Goal: Check status: Check status

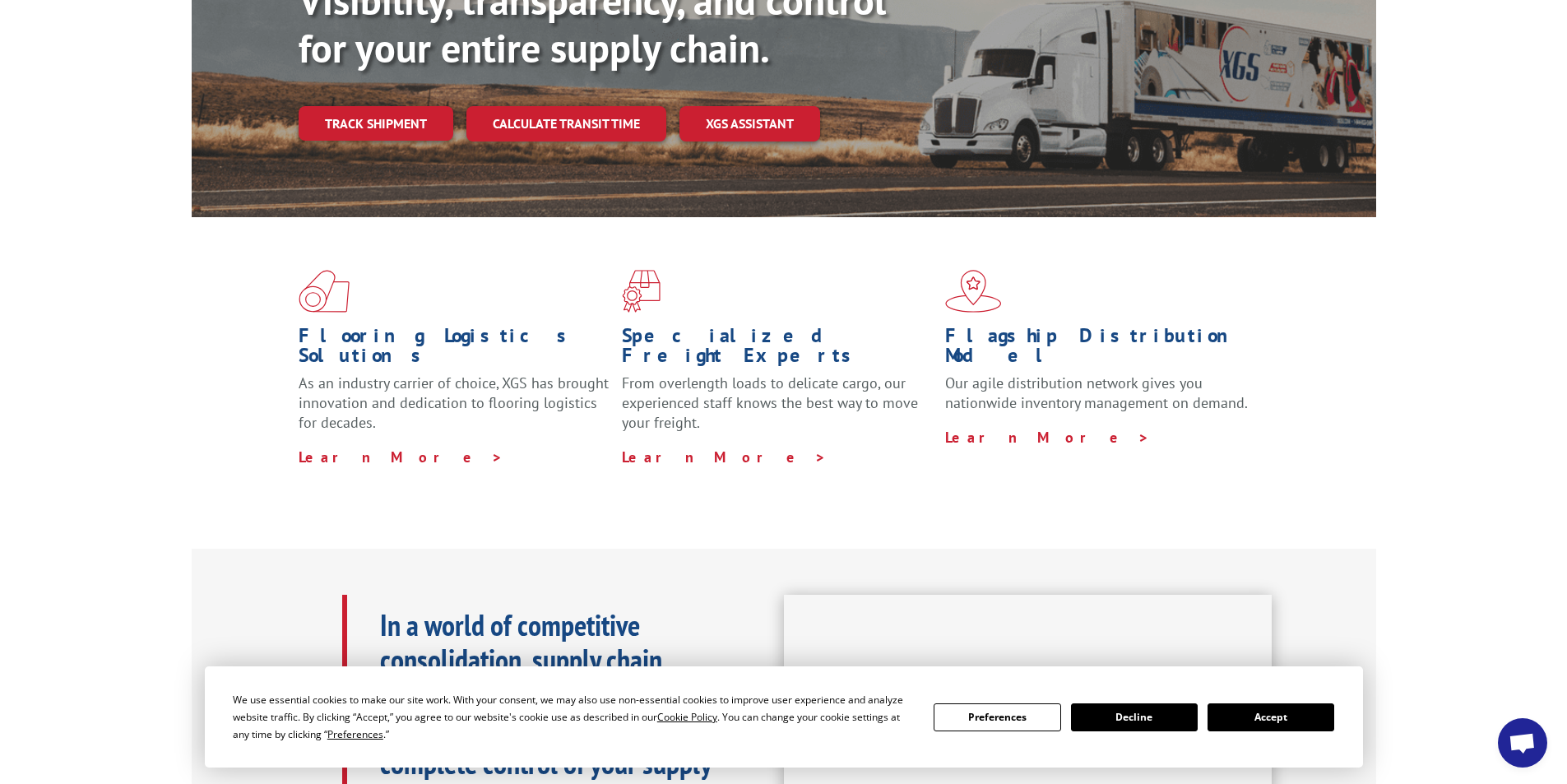
scroll to position [165, 0]
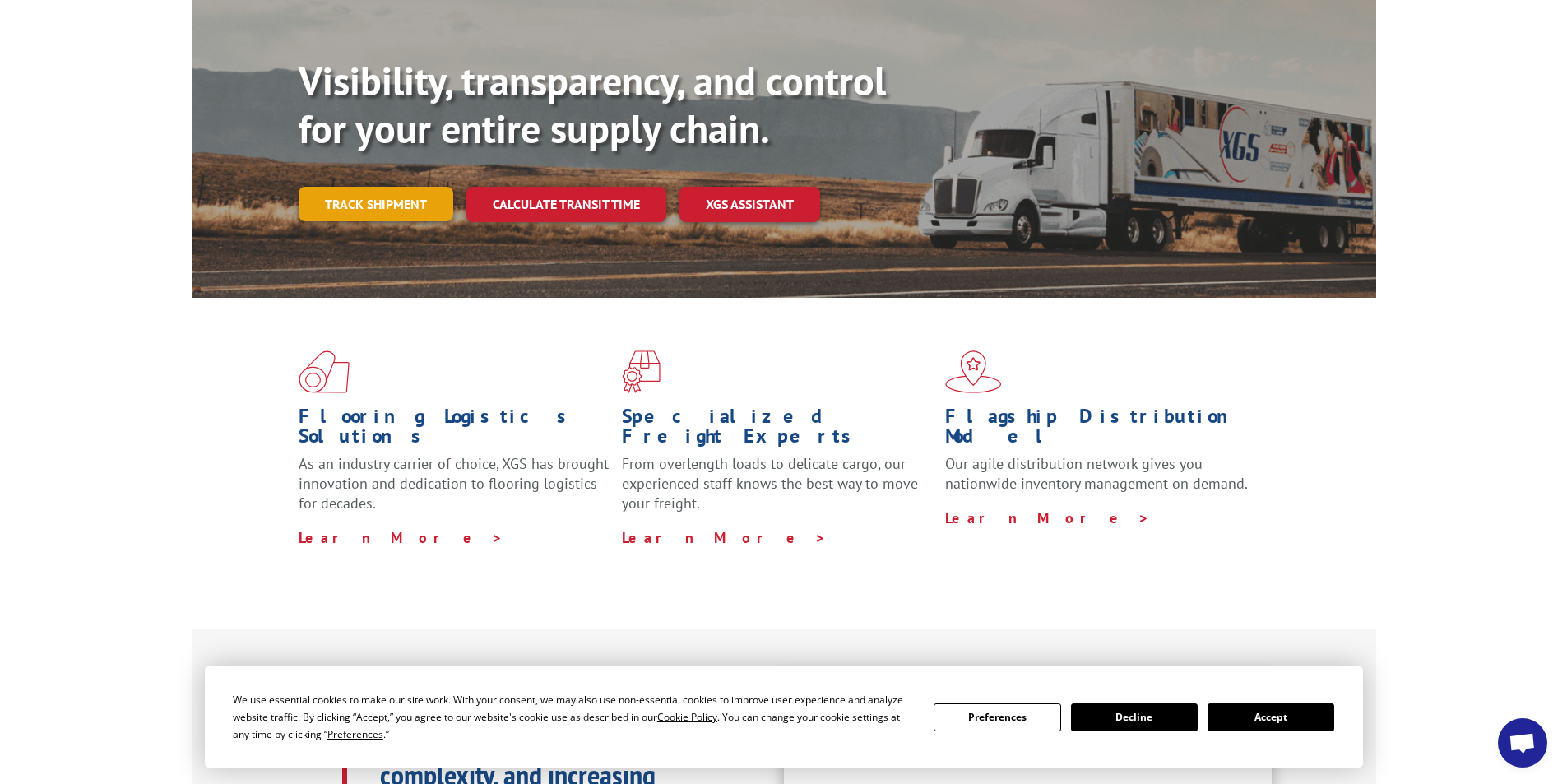
click at [392, 187] on link "Track shipment" at bounding box center [376, 204] width 154 height 34
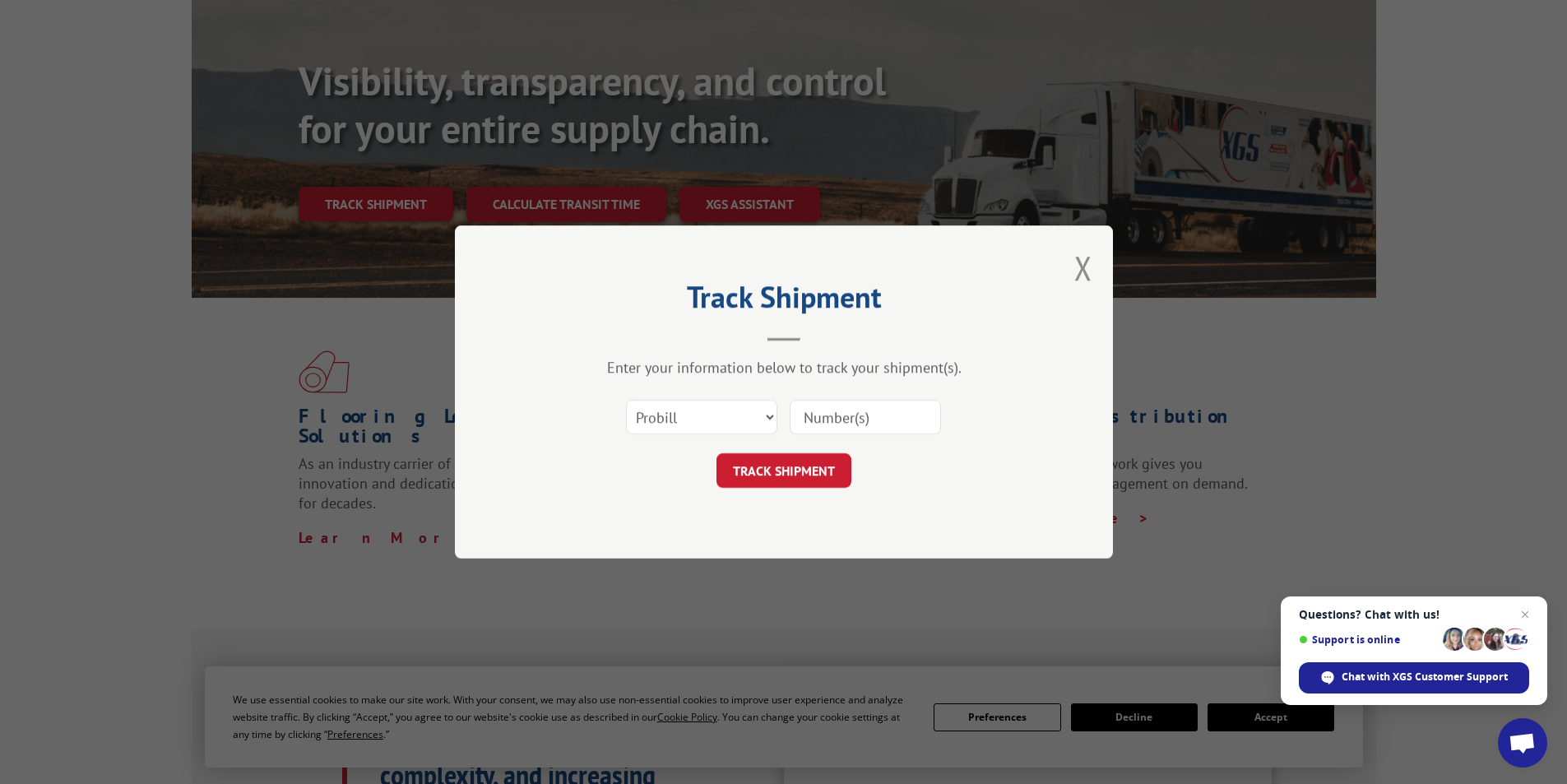
click at [847, 417] on input at bounding box center [865, 416] width 152 height 34
type input "3395340"
click at [811, 472] on button "TRACK SHIPMENT" at bounding box center [784, 471] width 135 height 34
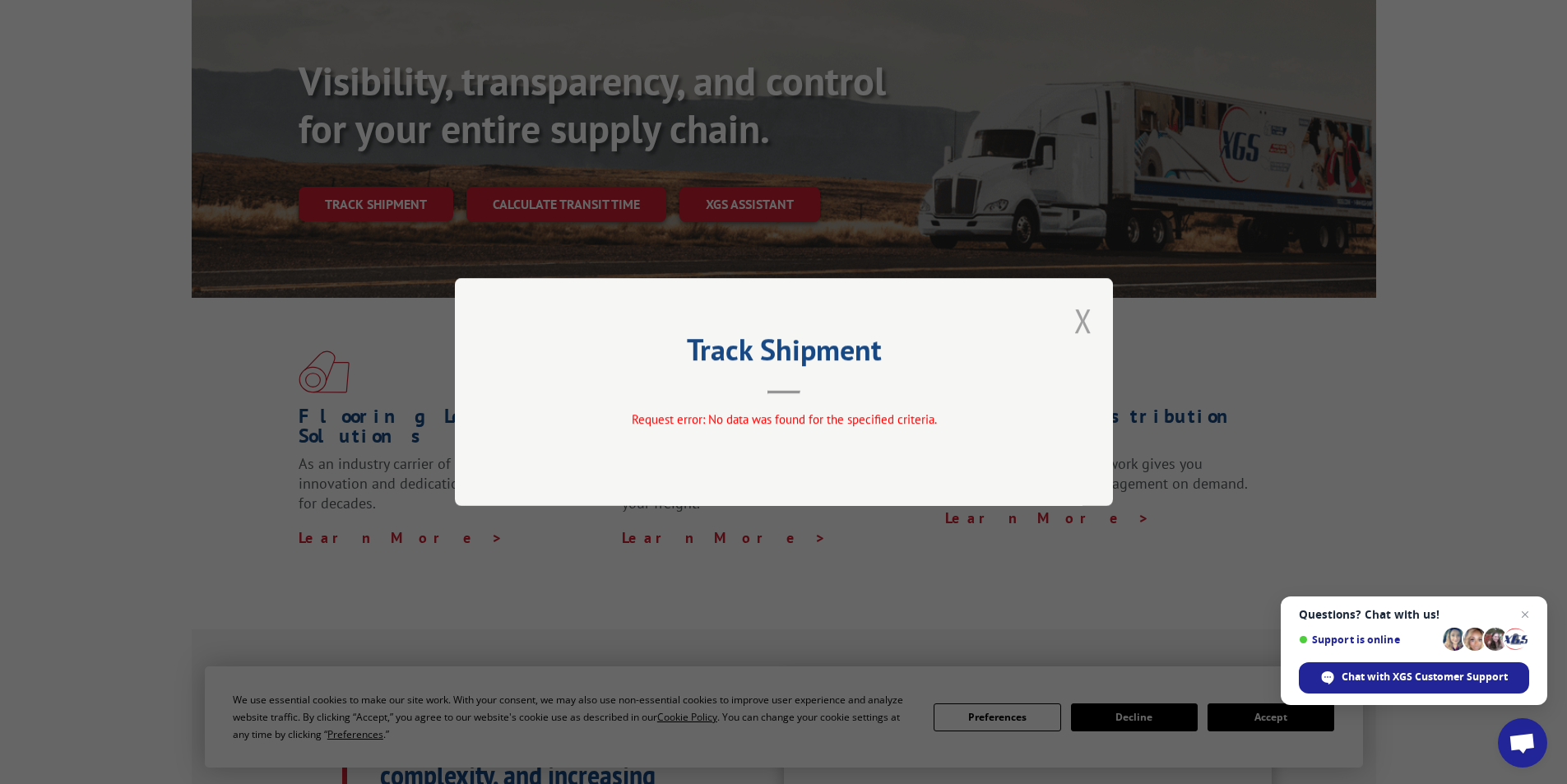
click at [1081, 321] on button "Close modal" at bounding box center [1083, 320] width 18 height 44
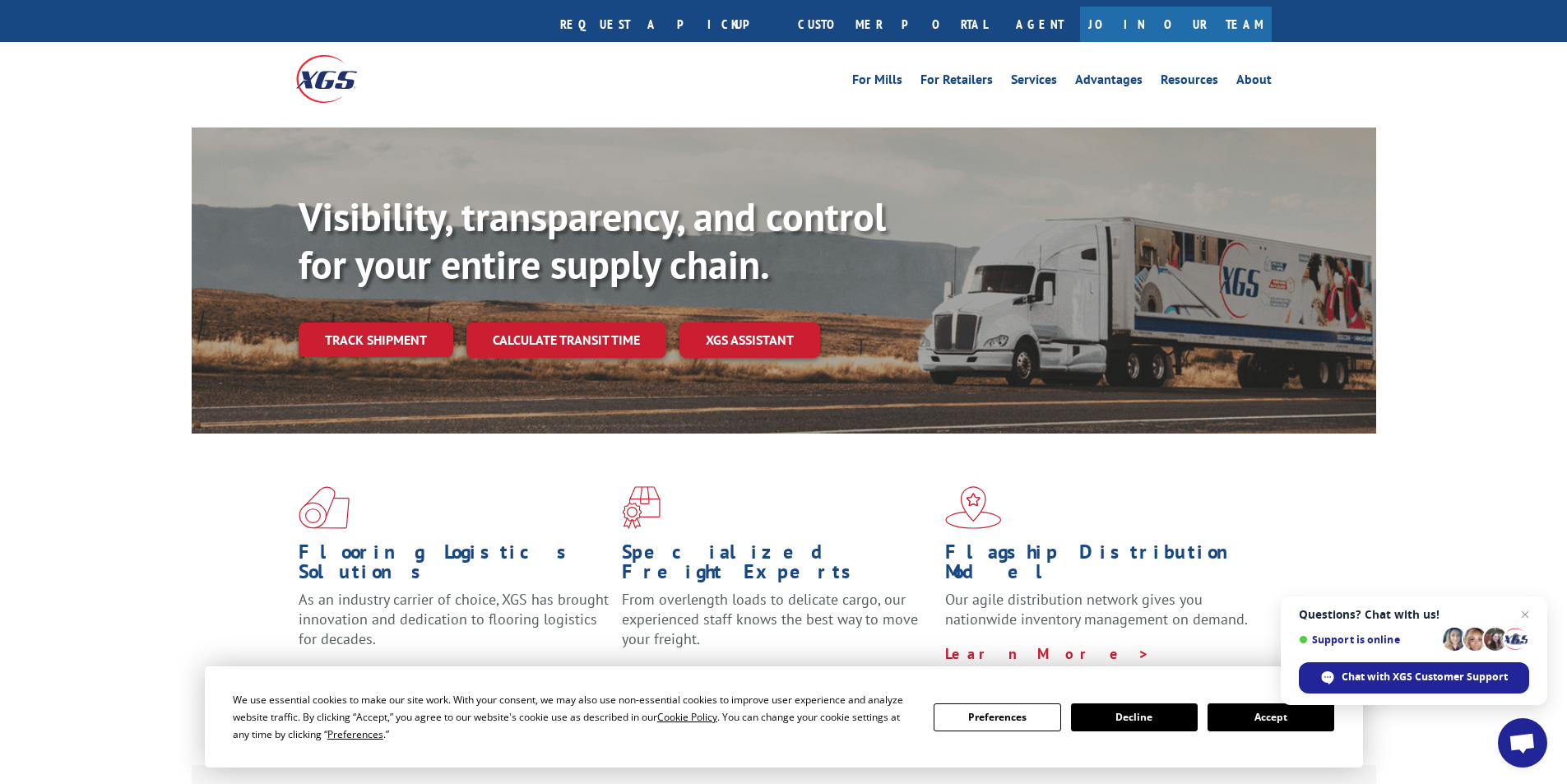
scroll to position [0, 0]
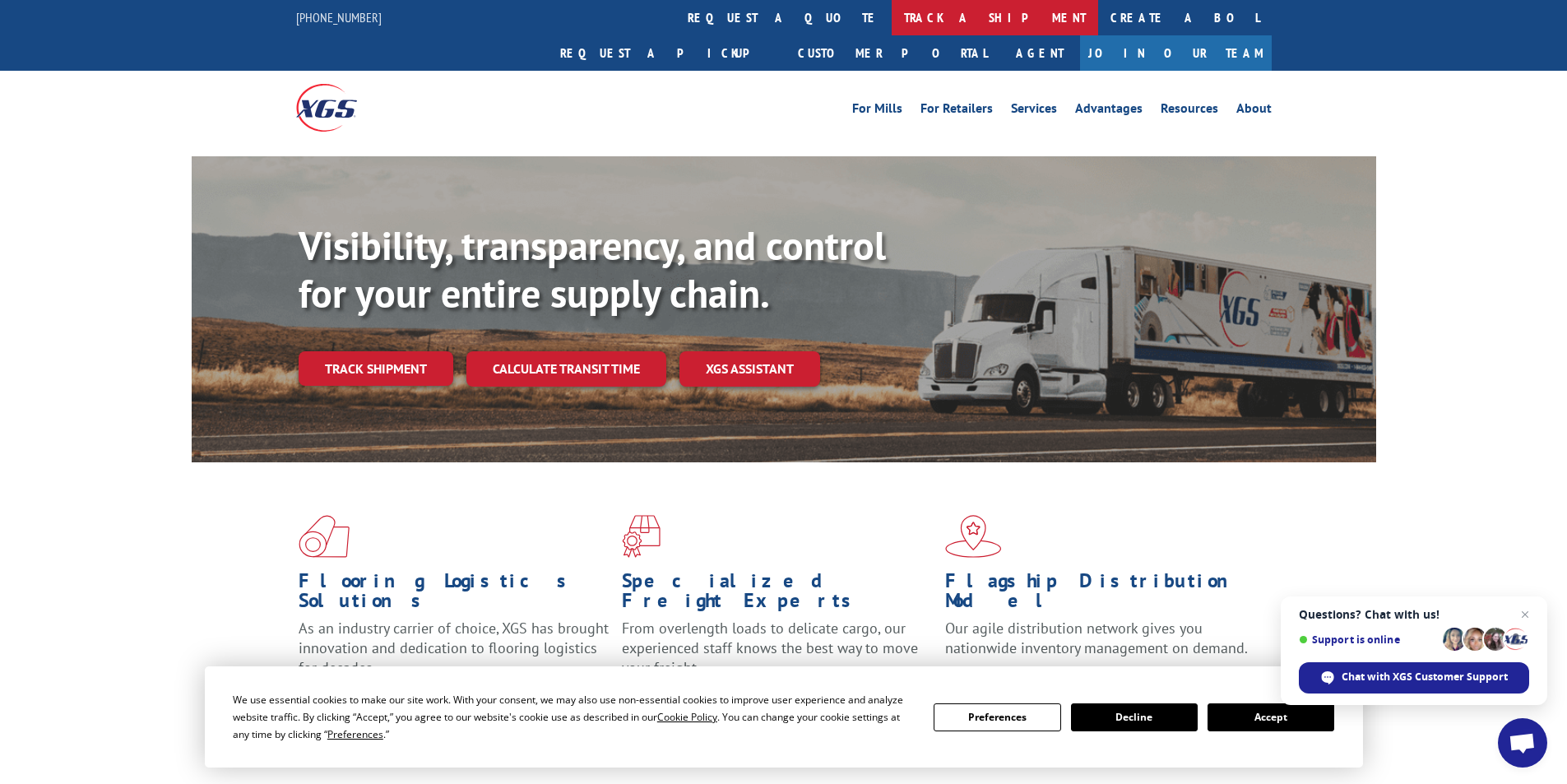
click at [892, 21] on link "track a shipment" at bounding box center [995, 17] width 207 height 35
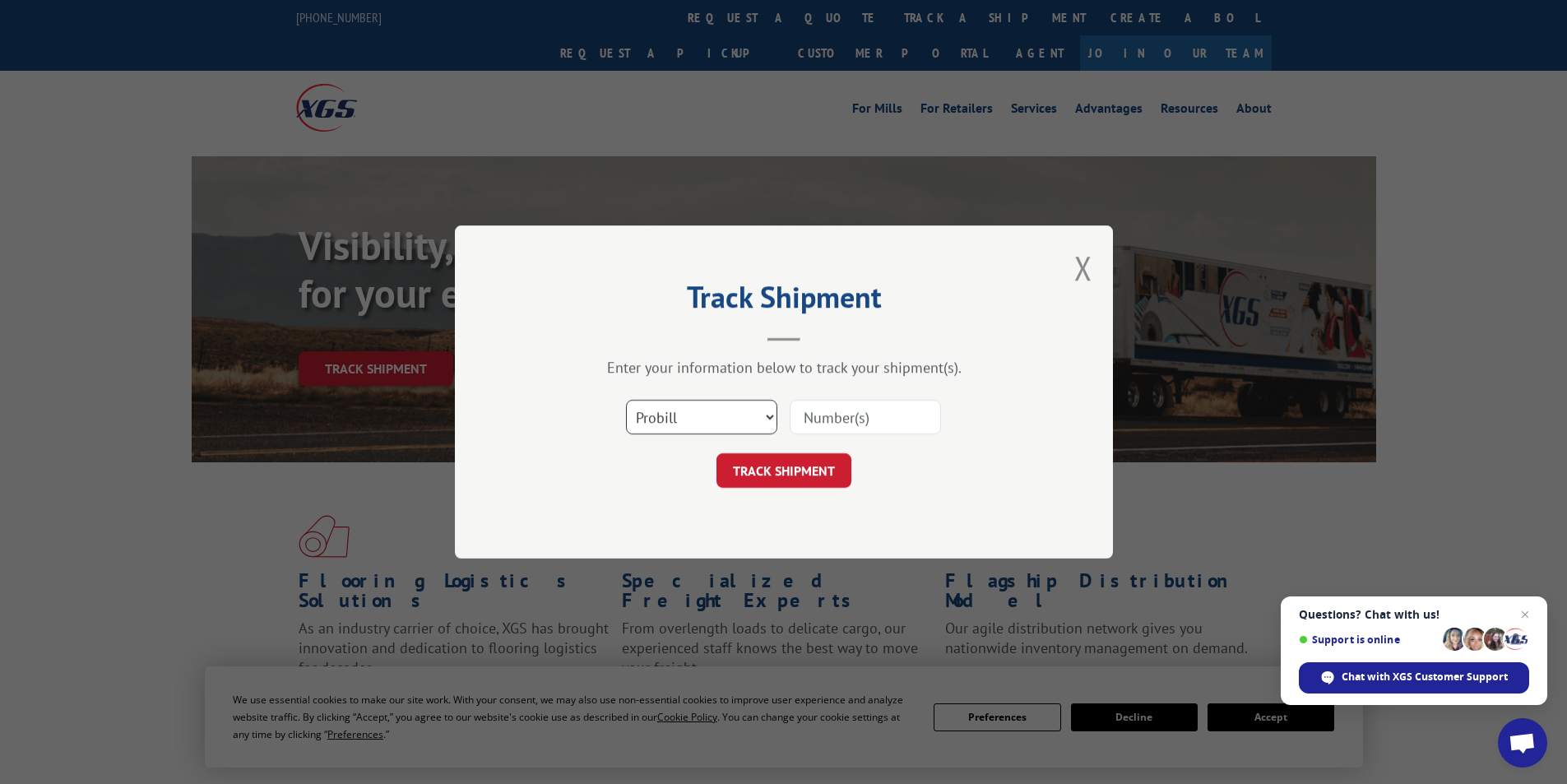
click at [764, 418] on select "Select category... Probill BOL PO" at bounding box center [702, 416] width 152 height 34
select select "bol"
click at [626, 399] on select "Select category... Probill BOL PO" at bounding box center [702, 416] width 152 height 34
click at [857, 412] on input at bounding box center [865, 416] width 152 height 34
type input "3395340"
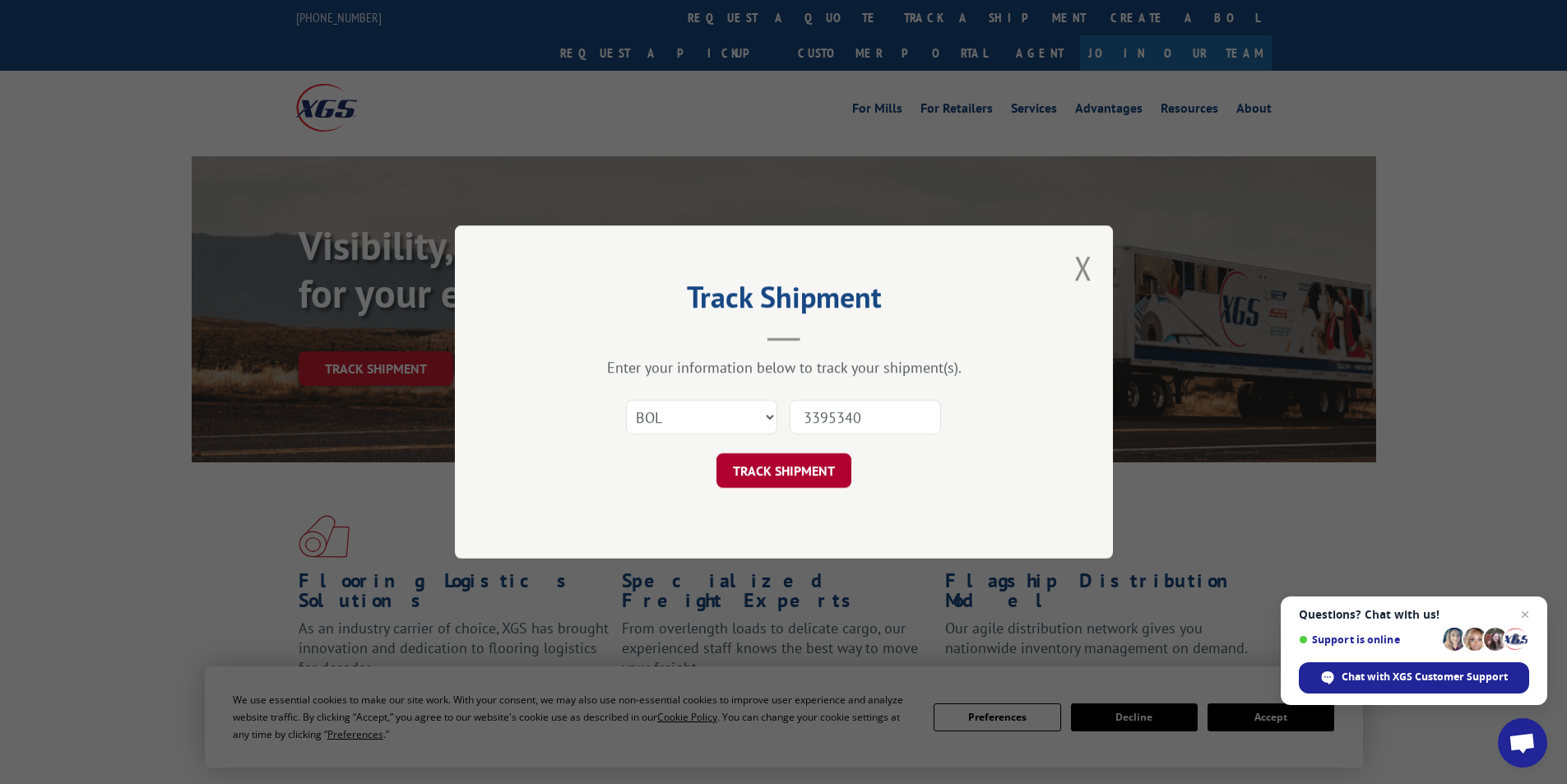
click at [764, 453] on button "TRACK SHIPMENT" at bounding box center [784, 471] width 135 height 34
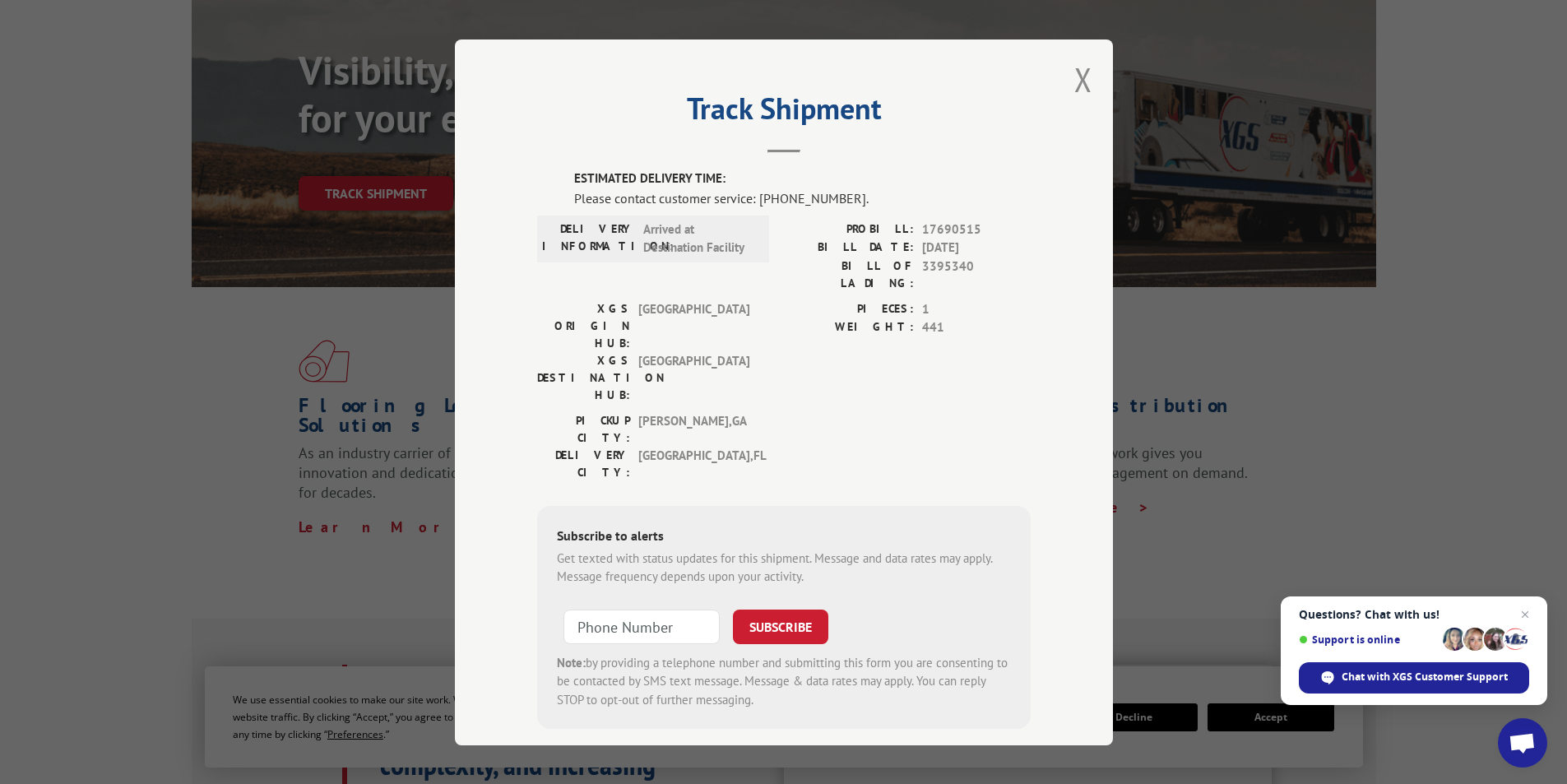
scroll to position [165, 0]
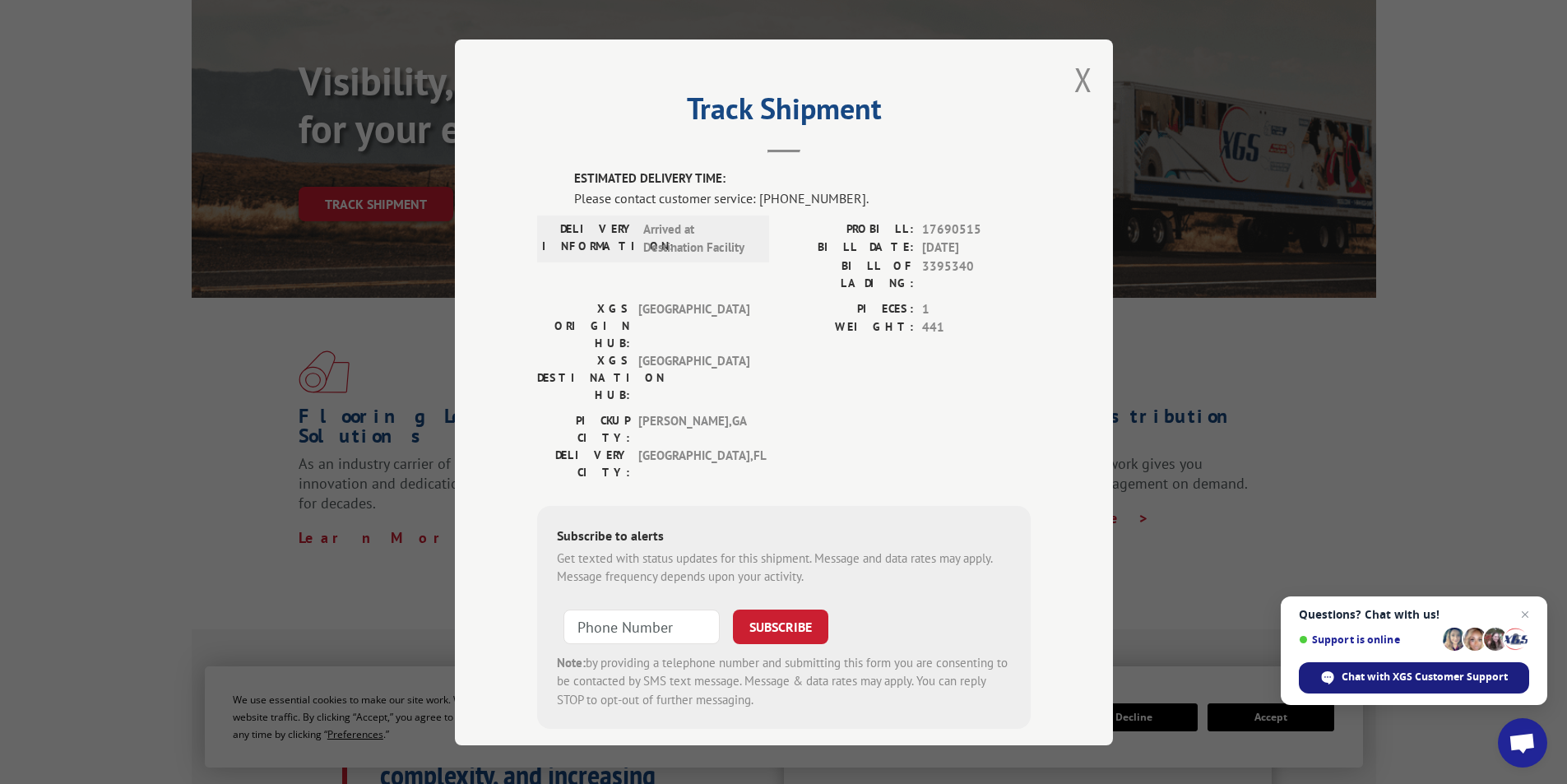
click at [1398, 683] on span "Chat with XGS Customer Support" at bounding box center [1425, 677] width 166 height 15
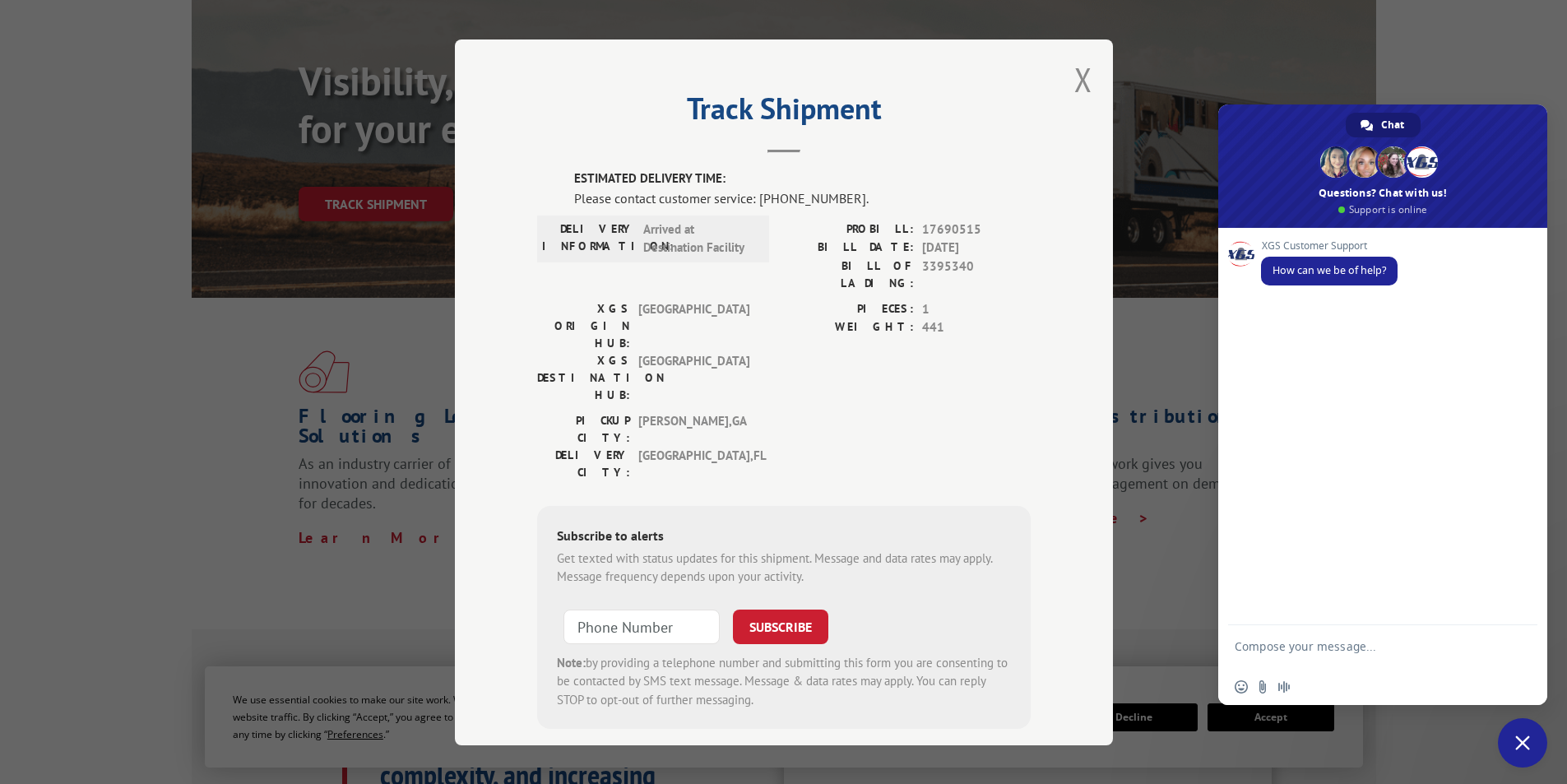
click at [1283, 647] on textarea "Compose your message..." at bounding box center [1365, 653] width 260 height 30
type textarea "I am trying to get an ETA on a shipment"
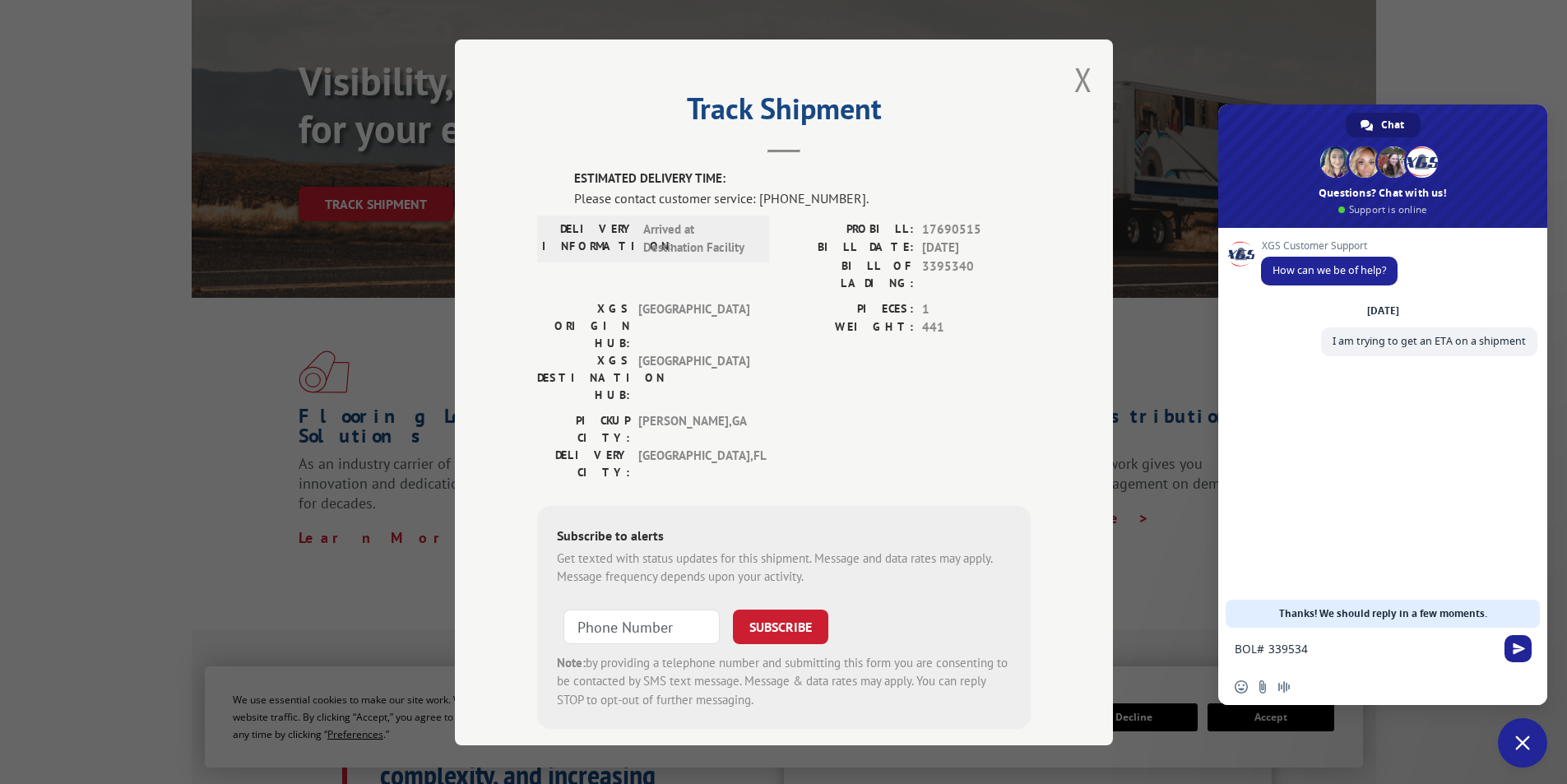
type textarea "BOL# 3395340"
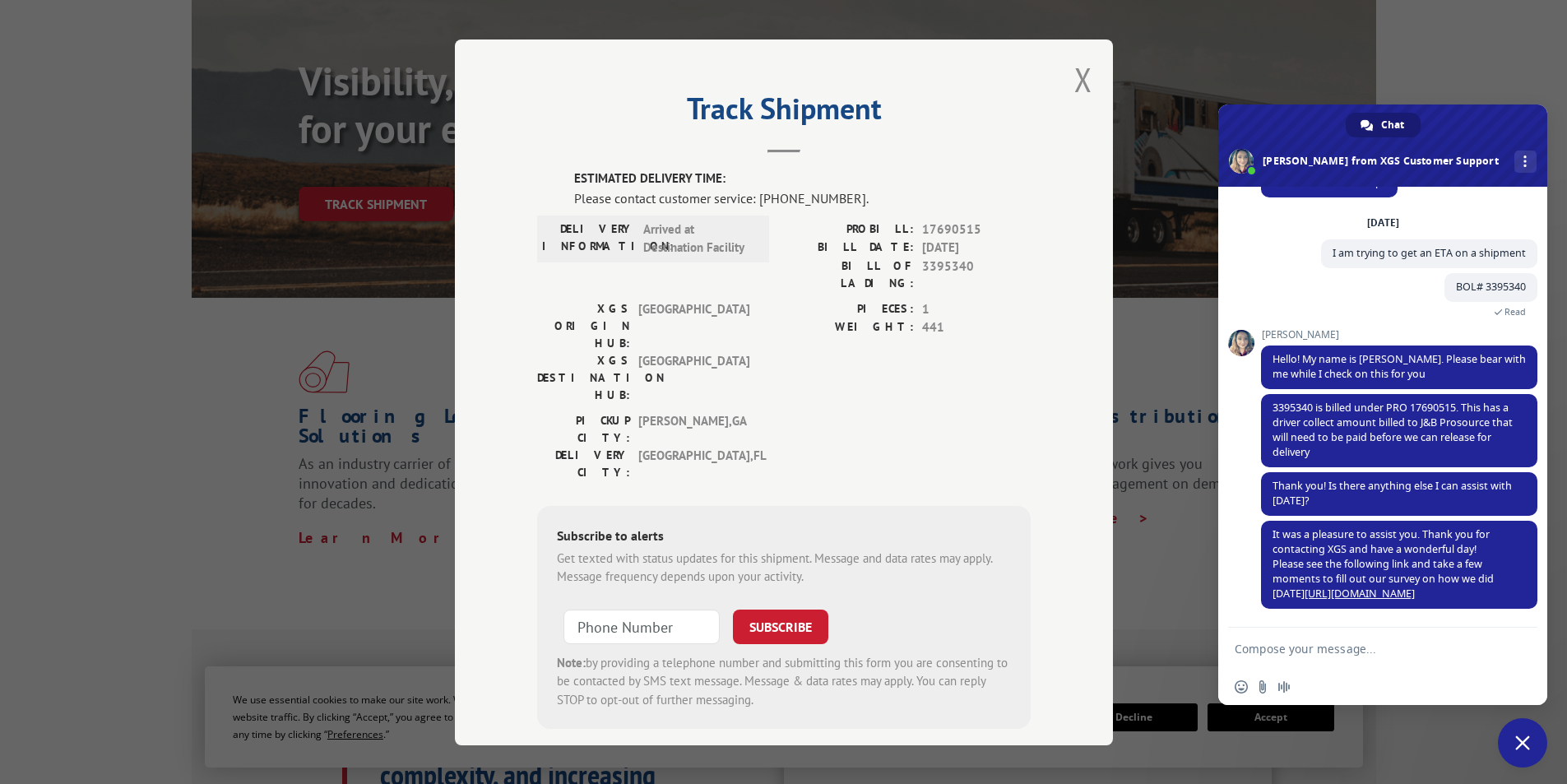
scroll to position [47, 0]
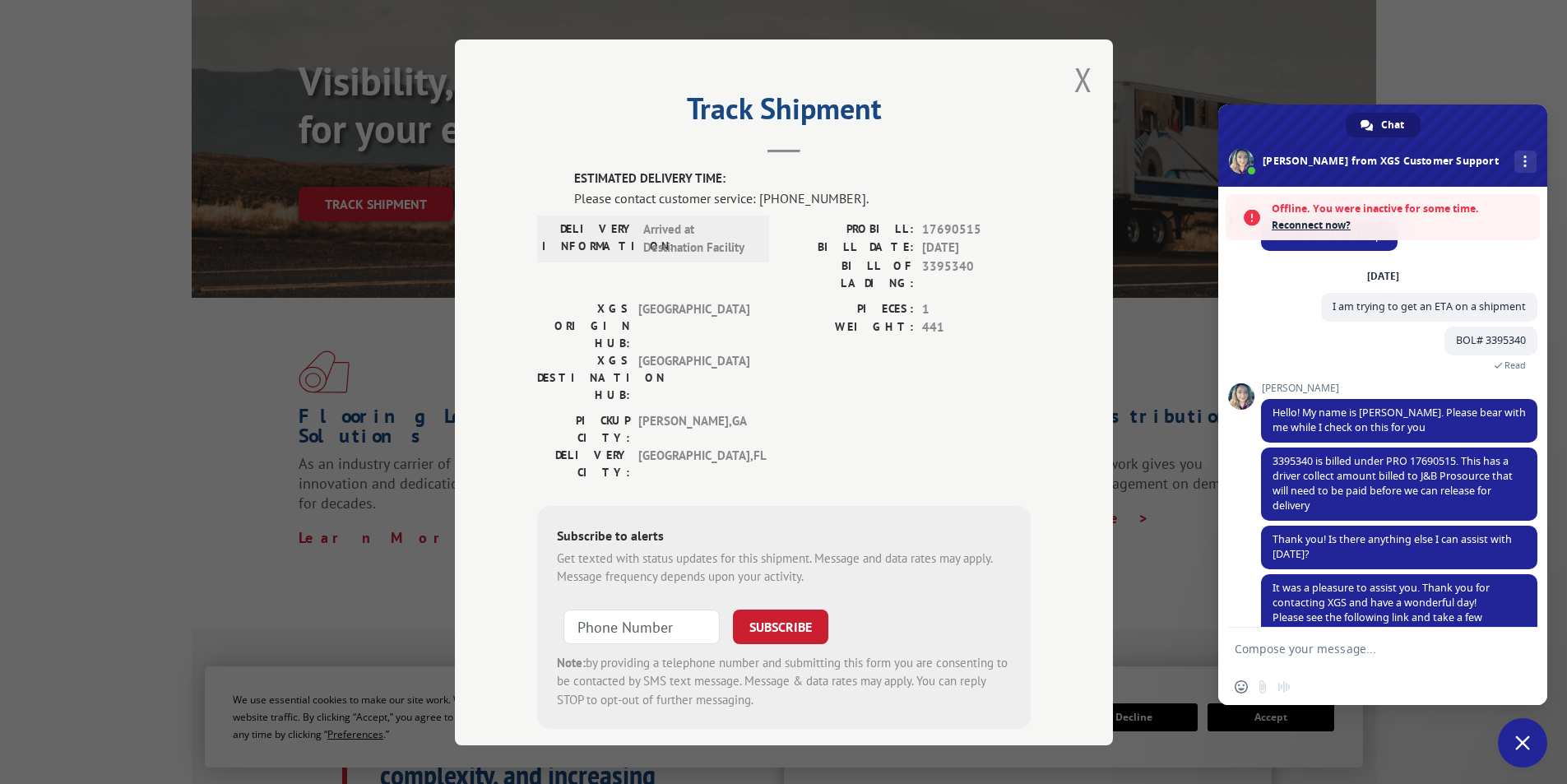
click at [615, 684] on div "Track Shipment ESTIMATED DELIVERY TIME: Please contact customer service: [PHONE…" at bounding box center [784, 392] width 659 height 706
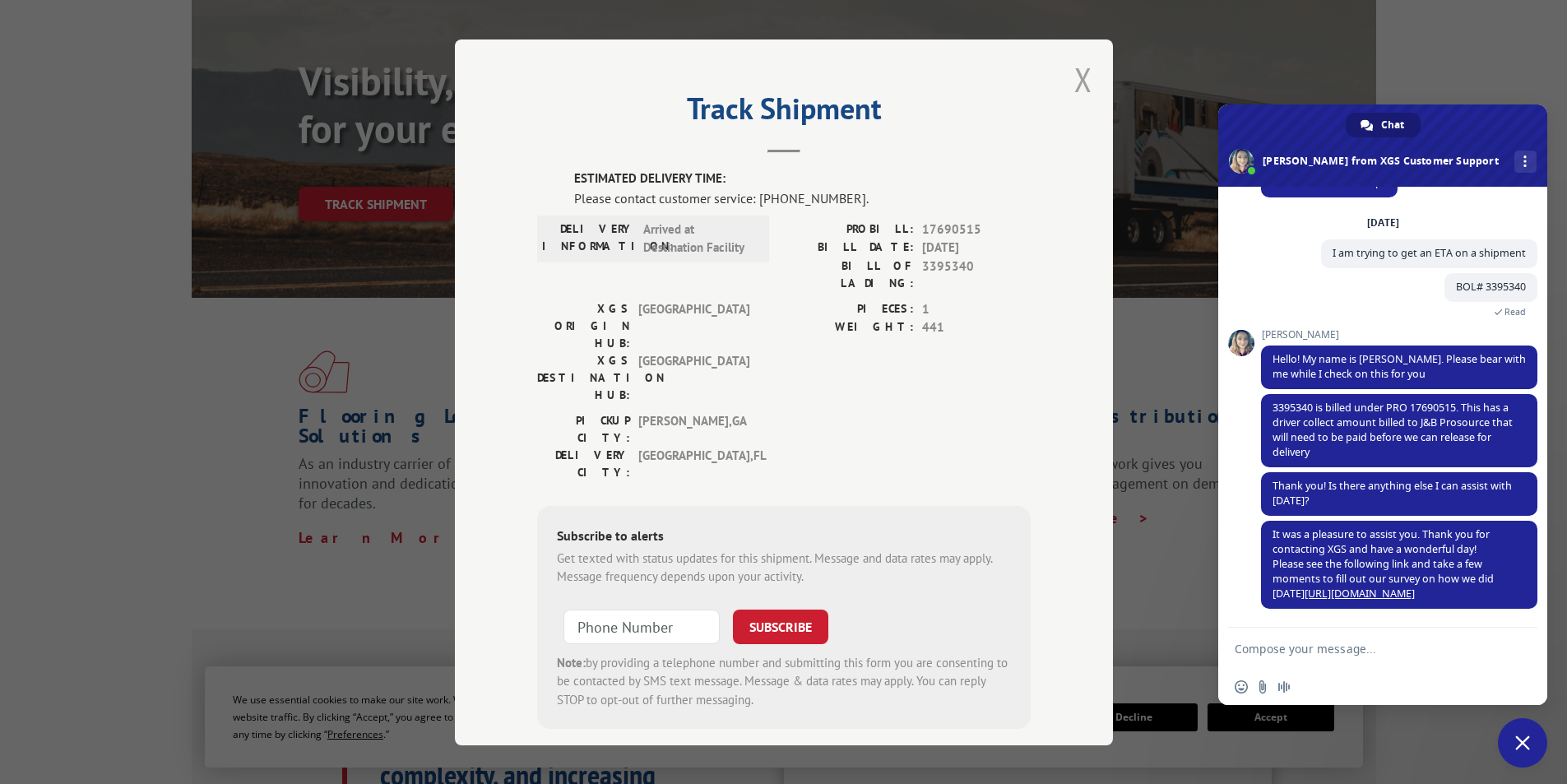
click at [1085, 87] on button "Close modal" at bounding box center [1083, 79] width 18 height 44
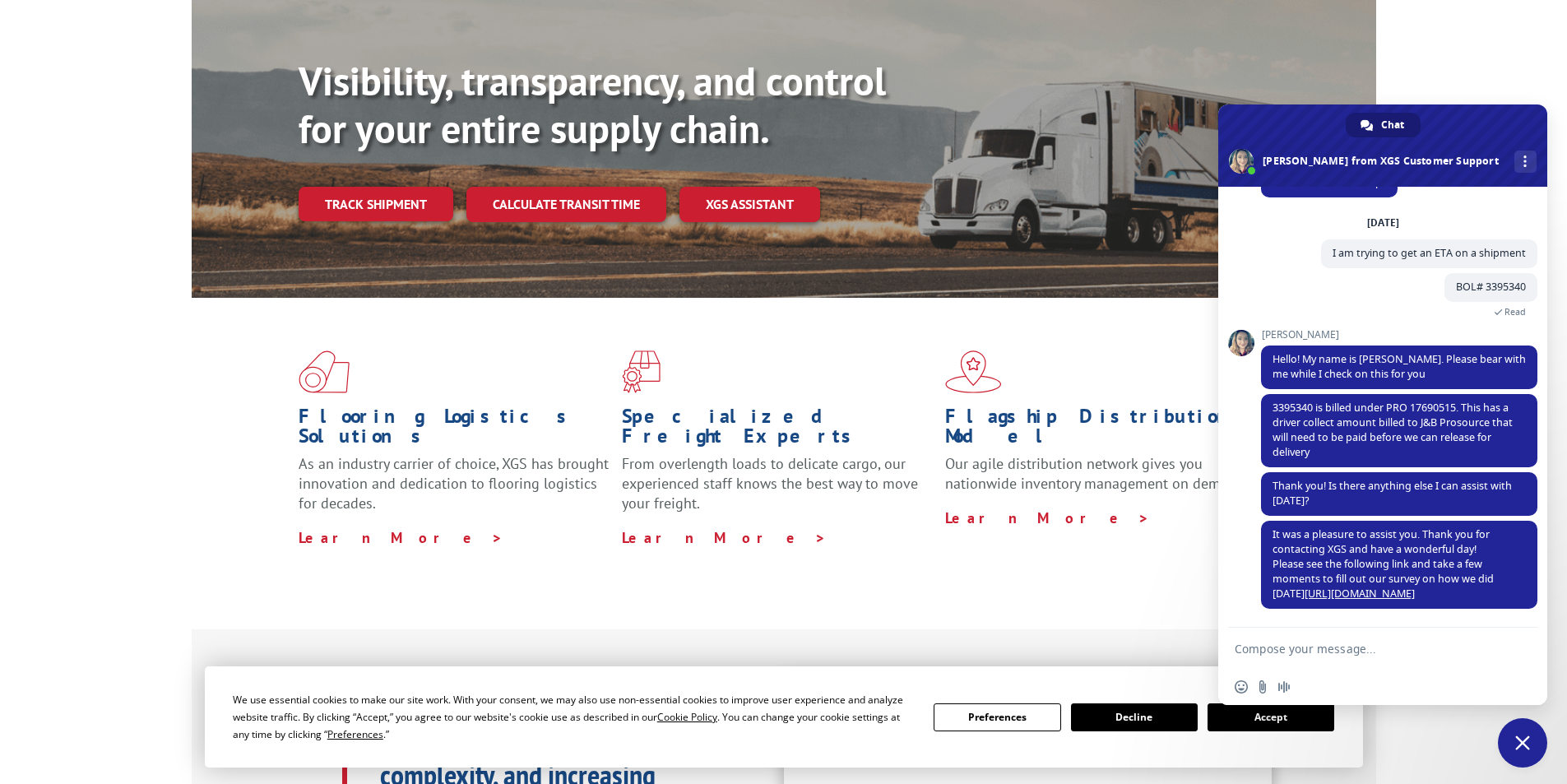
scroll to position [0, 0]
